Goal: Use online tool/utility: Utilize a website feature to perform a specific function

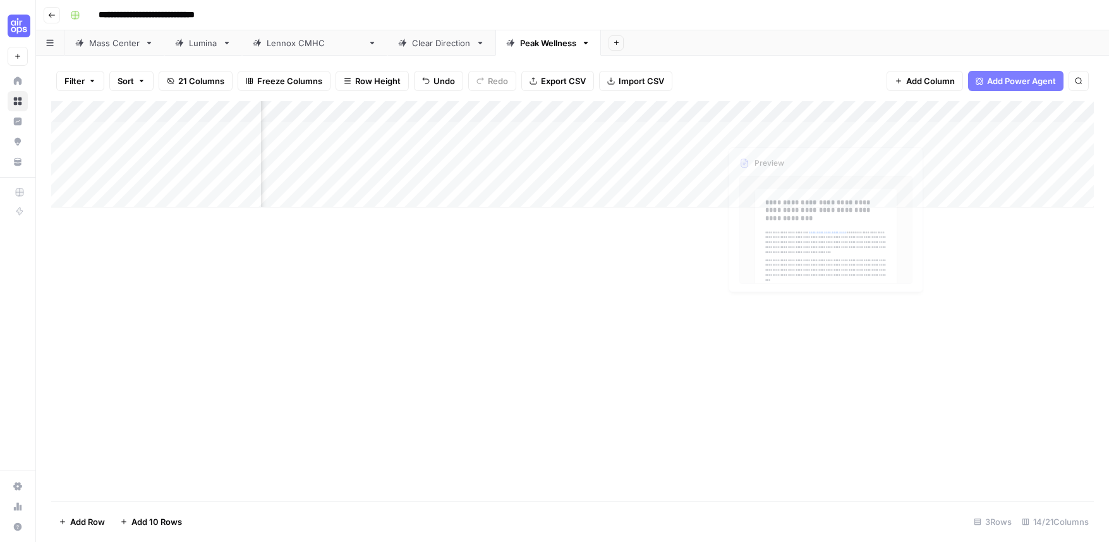
scroll to position [0, 516]
click at [911, 129] on div "Add Column" at bounding box center [572, 154] width 1043 height 106
click at [907, 152] on div "Add Column" at bounding box center [572, 154] width 1043 height 106
click at [908, 177] on div "Add Column" at bounding box center [572, 154] width 1043 height 106
click at [989, 176] on div "Add Column" at bounding box center [572, 154] width 1043 height 106
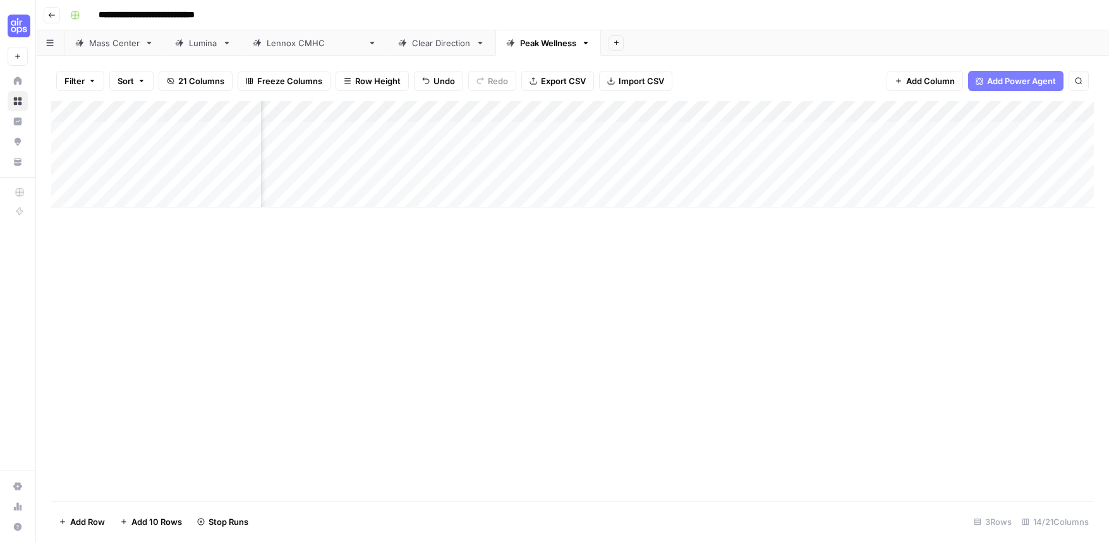
scroll to position [0, 985]
click at [929, 131] on div "Add Column" at bounding box center [572, 154] width 1043 height 106
click at [925, 156] on div "Add Column" at bounding box center [572, 154] width 1043 height 106
click at [922, 174] on div "Add Column" at bounding box center [572, 154] width 1043 height 106
click at [1079, 131] on div "Add Column" at bounding box center [572, 154] width 1043 height 106
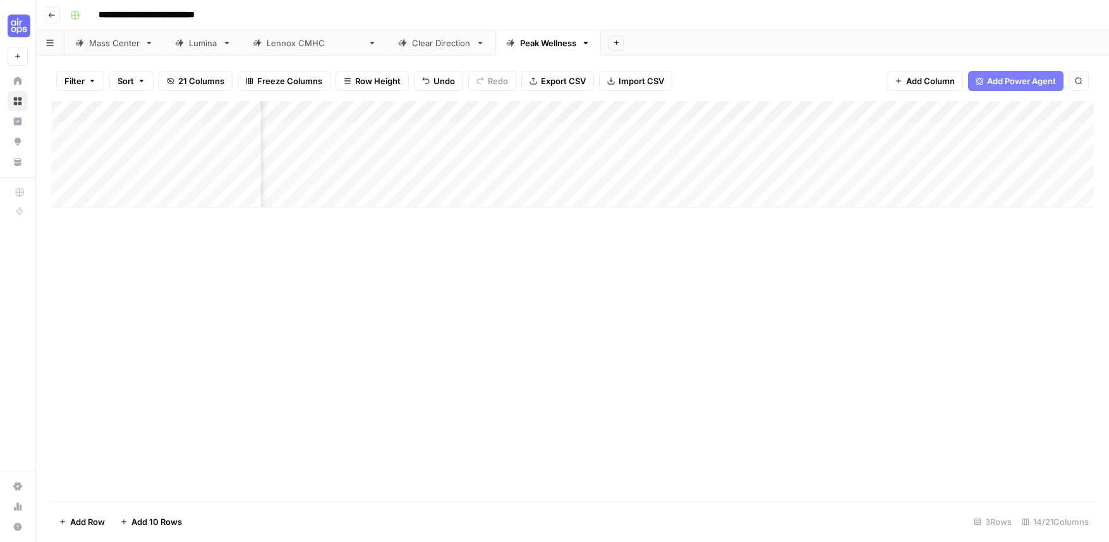
click at [1081, 153] on div "Add Column" at bounding box center [572, 154] width 1043 height 106
click at [1082, 174] on div "Add Column" at bounding box center [572, 154] width 1043 height 106
